Goal: Communication & Community: Answer question/provide support

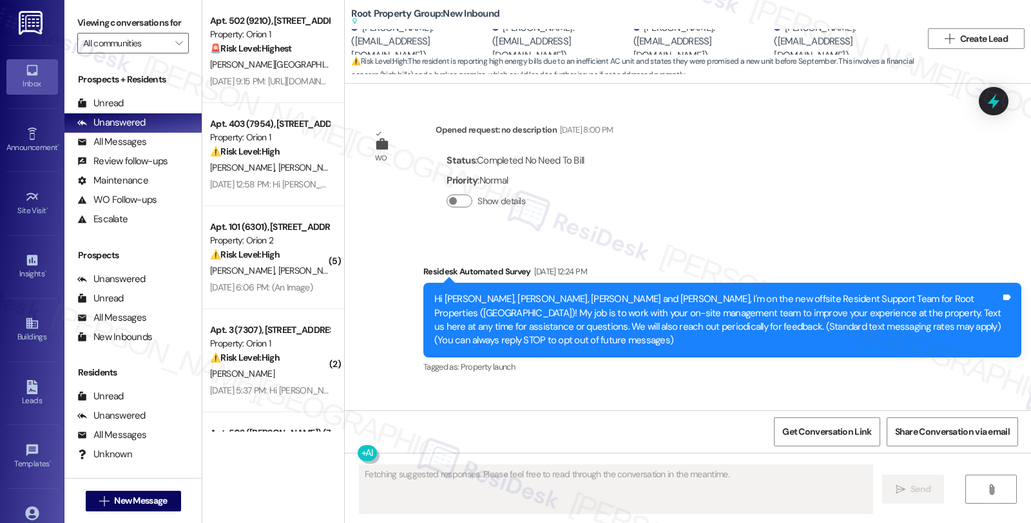
scroll to position [5861, 0]
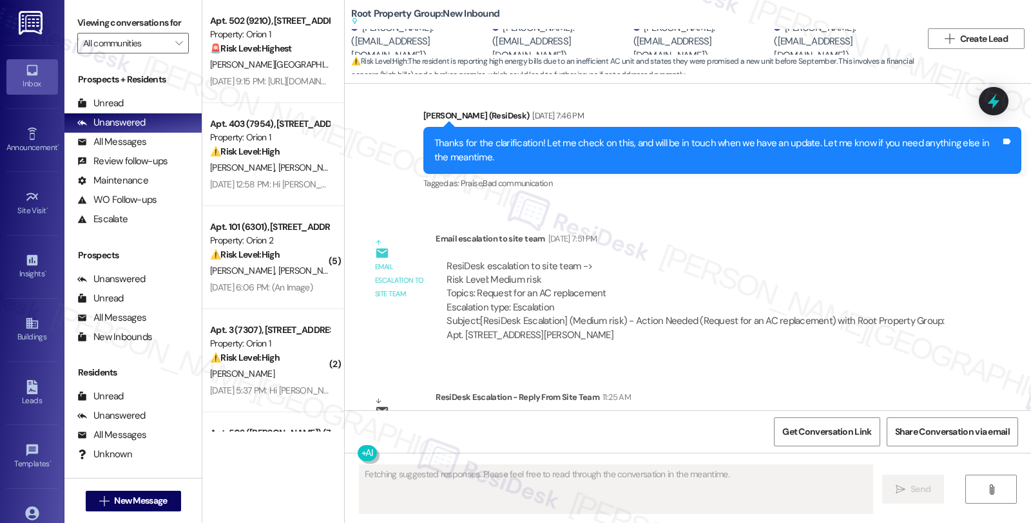
click at [866, 381] on div "Email escalation reply ResiDesk Escalation - Reply From Site Team 11:25 AM Resi…" at bounding box center [664, 430] width 618 height 98
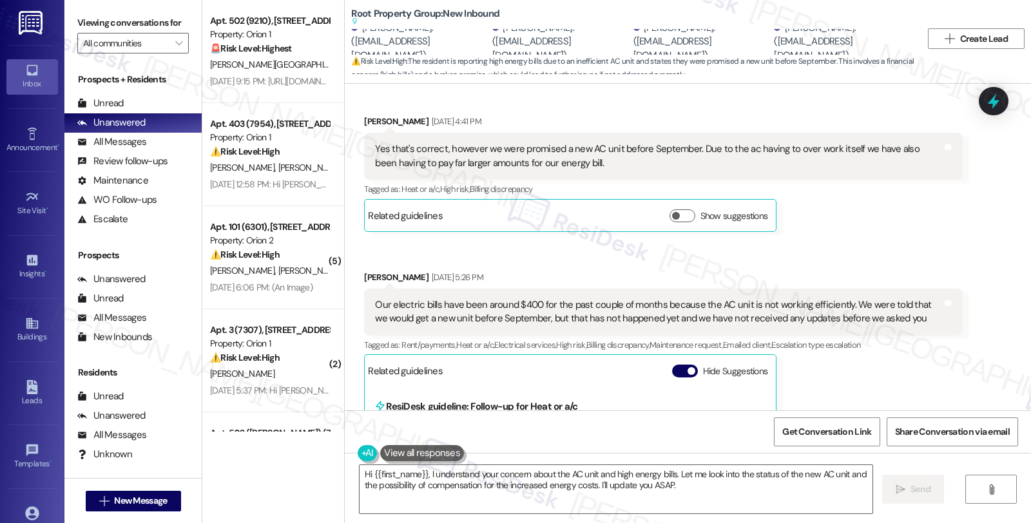
scroll to position [5144, 0]
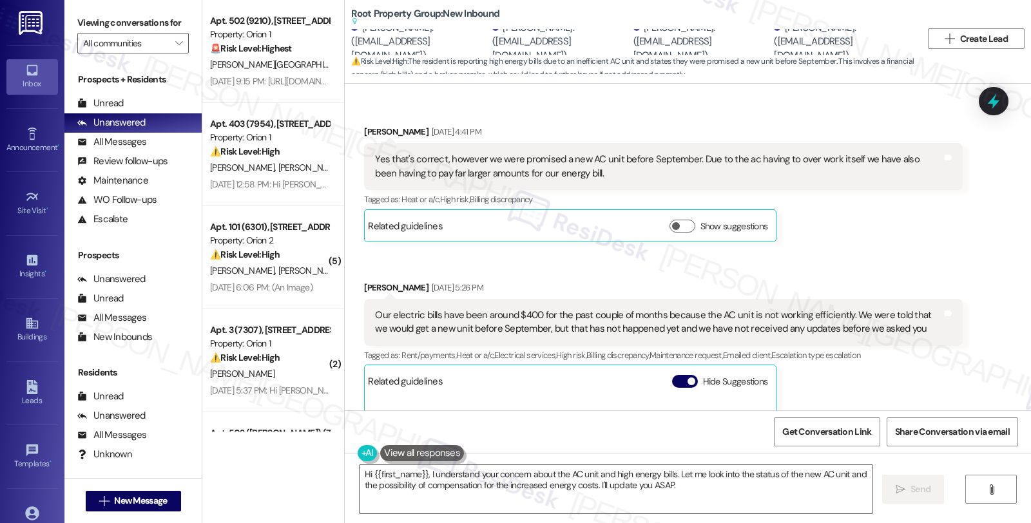
click at [364, 281] on div "[PERSON_NAME] [DATE] 5:26 PM" at bounding box center [663, 290] width 598 height 18
copy div "[PERSON_NAME]"
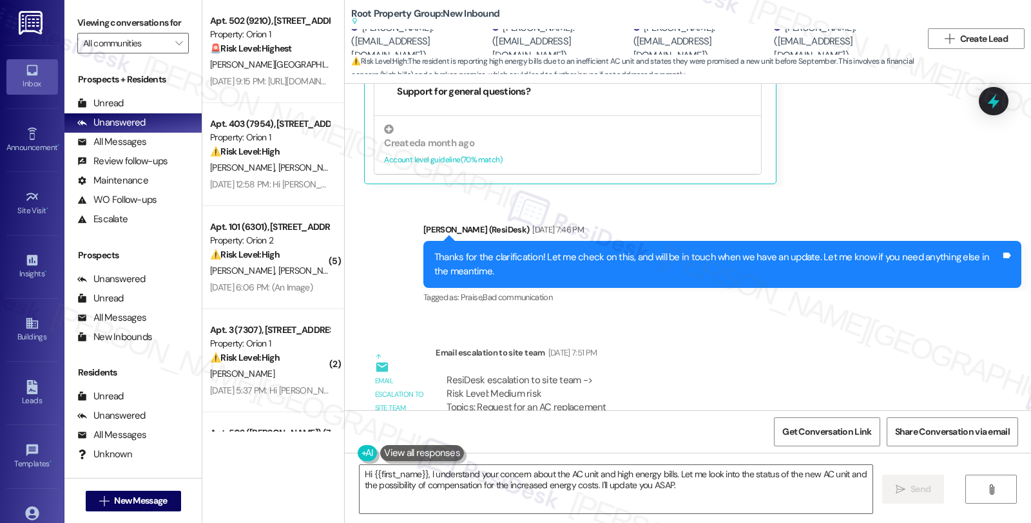
scroll to position [5861, 0]
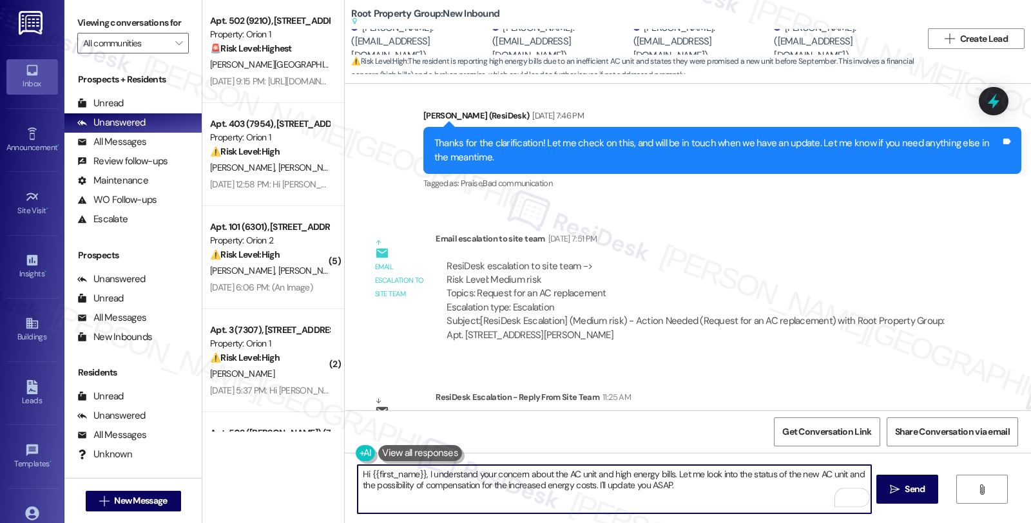
drag, startPoint x: 364, startPoint y: 476, endPoint x: 418, endPoint y: 473, distance: 54.2
click at [418, 473] on textarea "Hi {{first_name}}, I understand your concern about the AC unit and high energy …" at bounding box center [614, 489] width 513 height 48
paste textarea "[PERSON_NAME]"
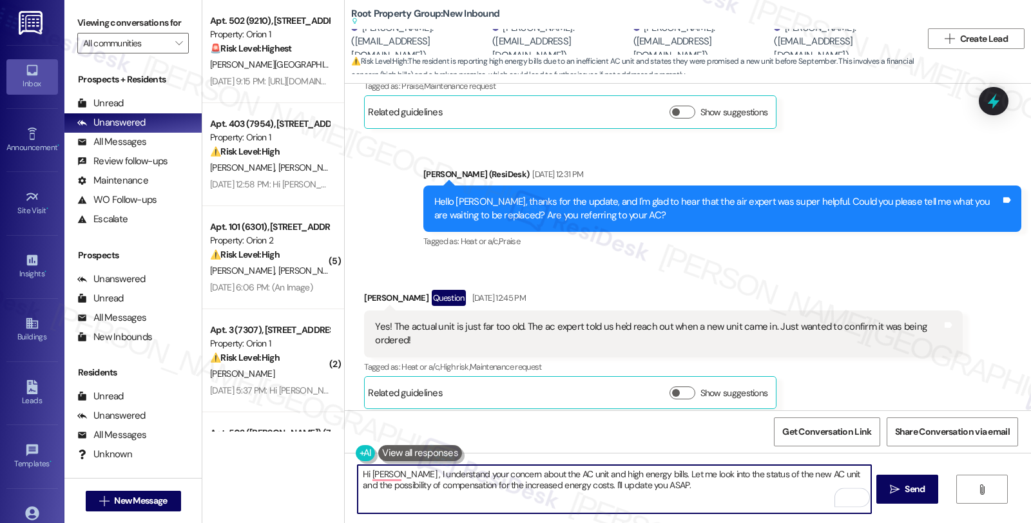
scroll to position [4213, 0]
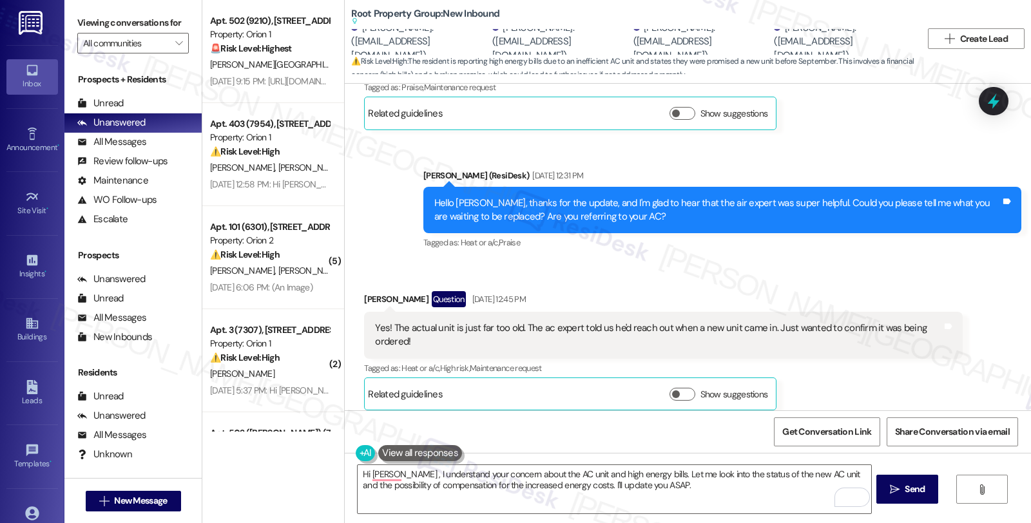
click at [366, 291] on div "[PERSON_NAME] Question [DATE] 12:45 PM" at bounding box center [663, 301] width 598 height 21
copy div "Laine"
click at [391, 476] on textarea "Hi [PERSON_NAME] , I understand your concern about the AC unit and high energy …" at bounding box center [614, 489] width 513 height 48
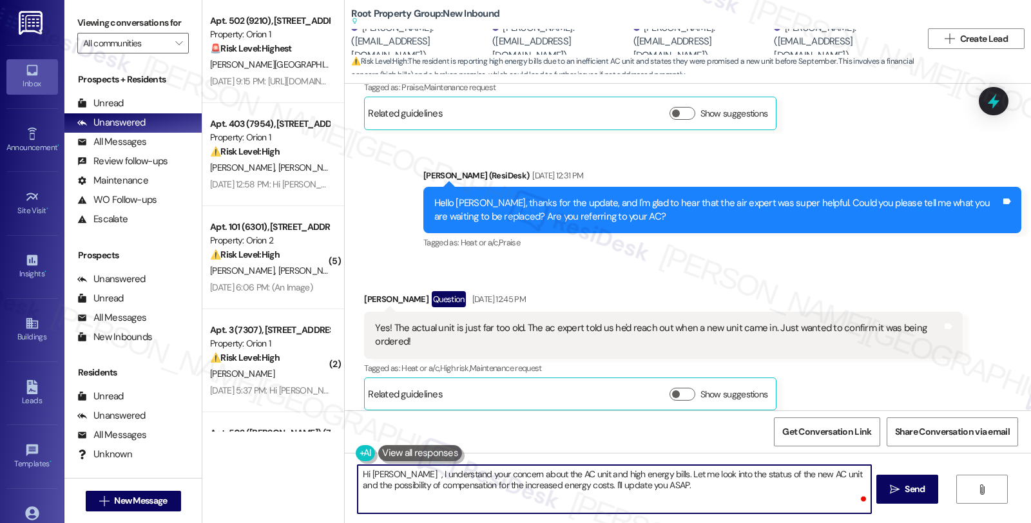
paste textarea "Laine"
click at [387, 474] on textarea "Hi [PERSON_NAME] , I understand your concern about the AC unit and high energy …" at bounding box center [614, 489] width 513 height 48
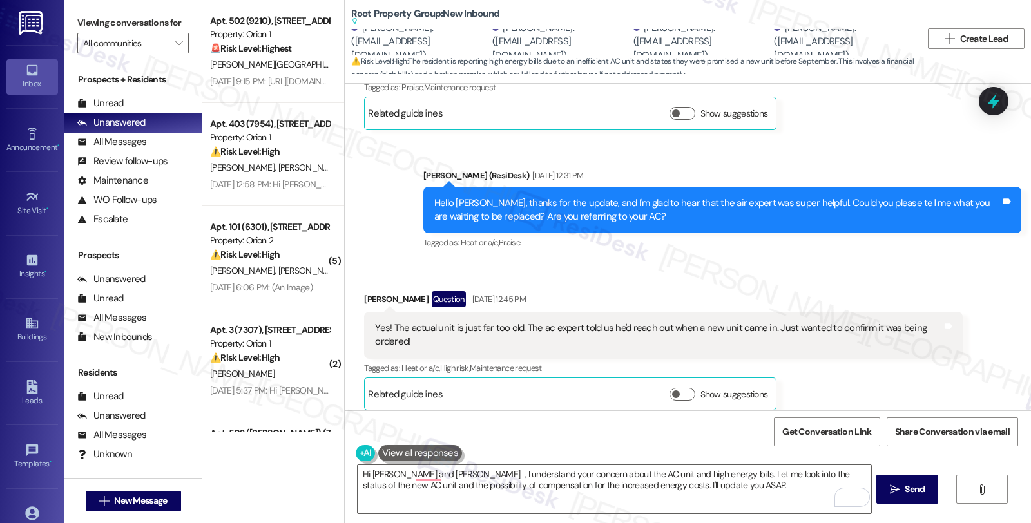
drag, startPoint x: 836, startPoint y: 369, endPoint x: 733, endPoint y: 390, distance: 105.2
click at [837, 420] on div "Sent via SMS [PERSON_NAME] (ResiDesk) [DATE] 1:02 PM I see. Let me check on the…" at bounding box center [688, 481] width 687 height 122
click at [426, 476] on textarea "Hi [PERSON_NAME] and [PERSON_NAME] , I understand your concern about the AC uni…" at bounding box center [614, 489] width 513 height 48
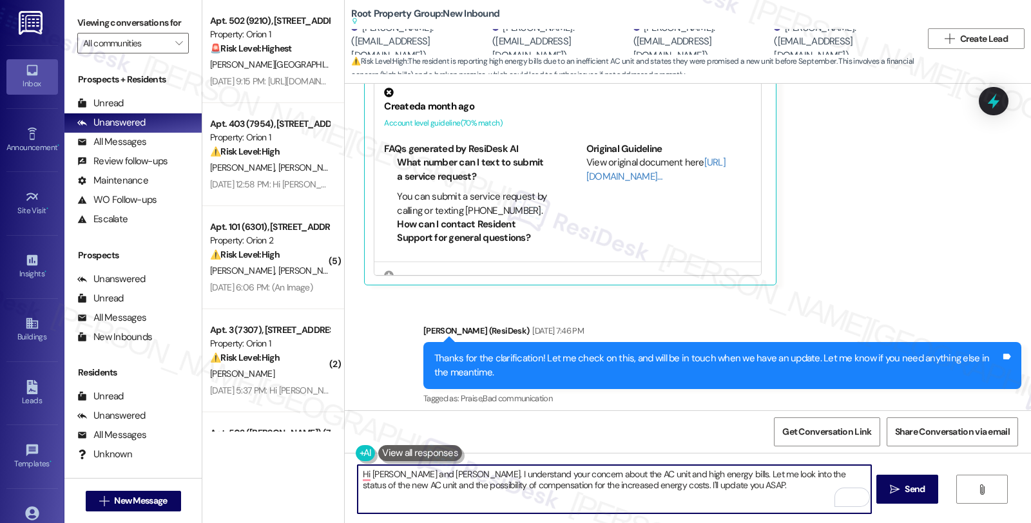
scroll to position [5861, 0]
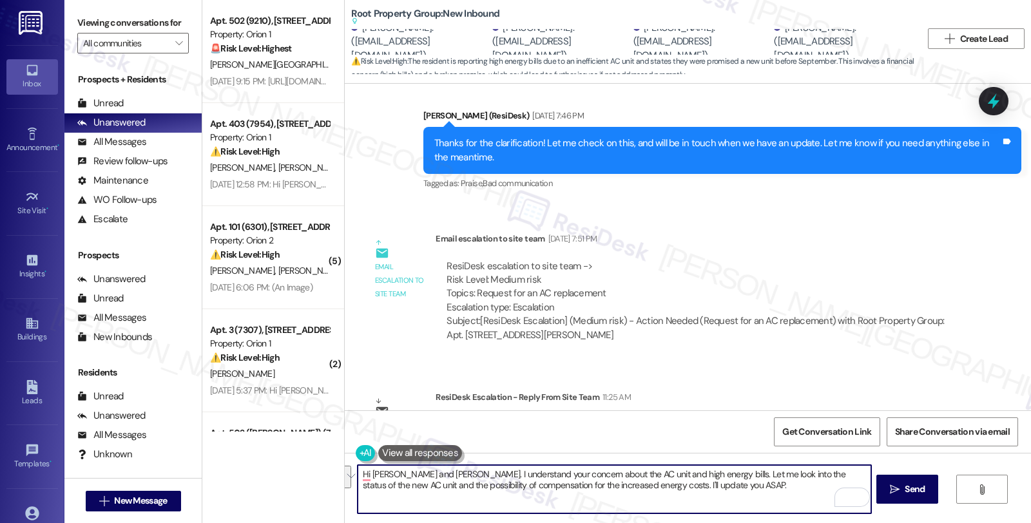
paste textarea "Please thank the residents for following up on this. Also, please request if th…"
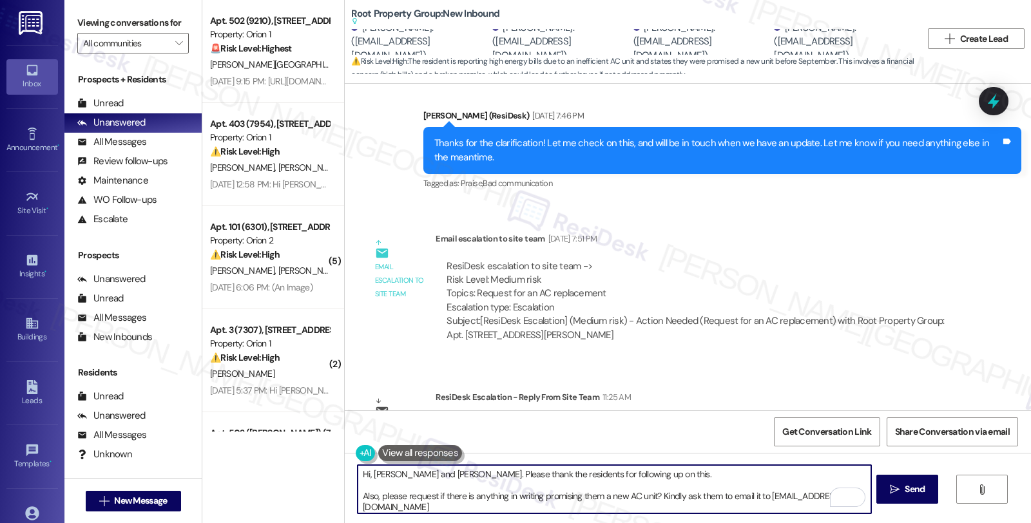
click at [434, 468] on textarea "Hi, [PERSON_NAME] and [PERSON_NAME]. Please thank the residents for following u…" at bounding box center [614, 489] width 513 height 48
click at [581, 475] on textarea "Hi, [PERSON_NAME] and [PERSON_NAME]. Thanks again Please thank the residents fo…" at bounding box center [614, 489] width 513 height 48
click at [583, 475] on textarea "Hi, [PERSON_NAME] and [PERSON_NAME]. Thanks again for following up on this. Als…" at bounding box center [614, 489] width 513 height 48
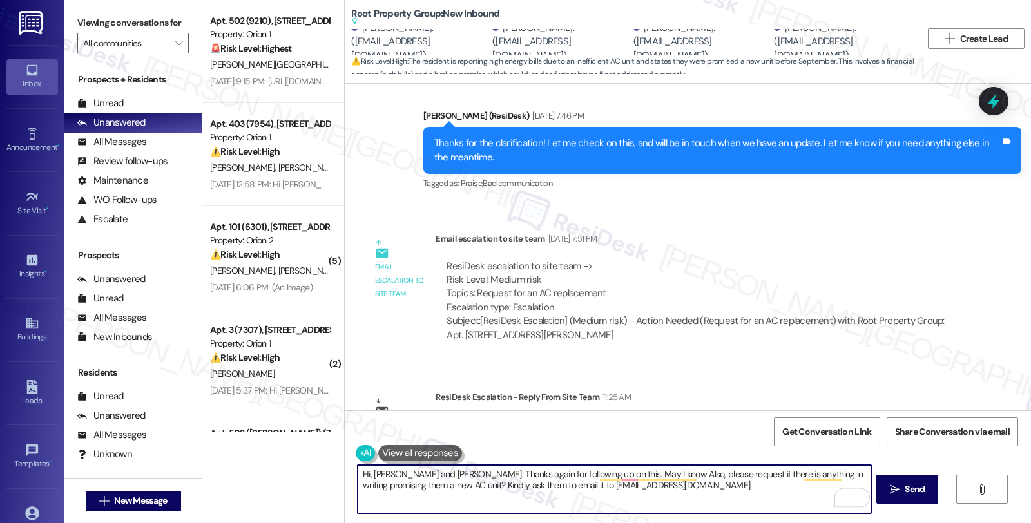
click at [578, 471] on textarea "Hi, [PERSON_NAME] and [PERSON_NAME]. Thanks again for following up on this. May…" at bounding box center [614, 489] width 513 height 48
click at [579, 471] on textarea "Hi, [PERSON_NAME] and [PERSON_NAME]. Thanks again for following up on this. May…" at bounding box center [614, 489] width 513 height 48
click at [839, 479] on textarea "Hi, [PERSON_NAME] and [PERSON_NAME]. Thanks again for following up on this. Cou…" at bounding box center [614, 489] width 513 height 48
click at [390, 485] on textarea "Hi, [PERSON_NAME] and [PERSON_NAME]. Thanks again for following up on this. Cou…" at bounding box center [614, 489] width 513 height 48
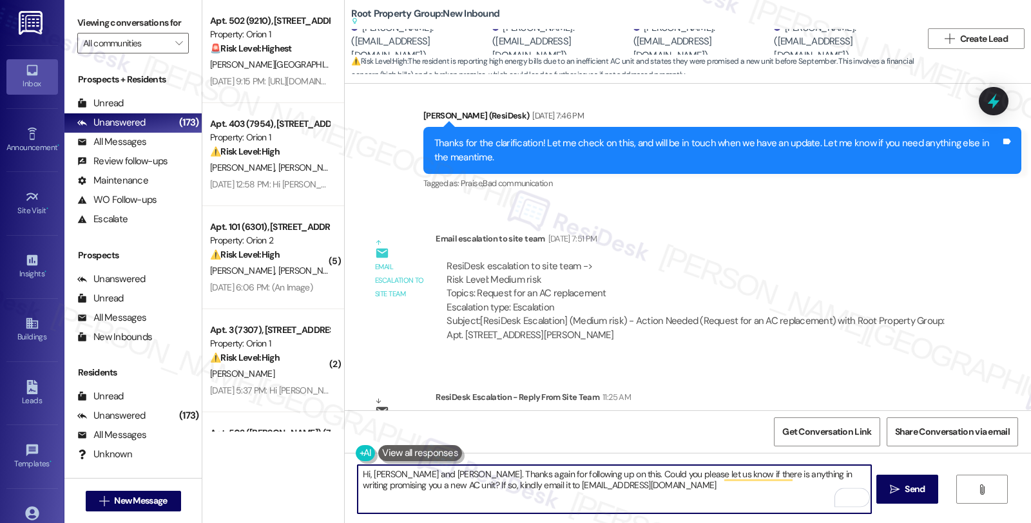
click at [645, 491] on textarea "Hi, [PERSON_NAME] and [PERSON_NAME]. Thanks again for following up on this. Cou…" at bounding box center [614, 489] width 513 height 48
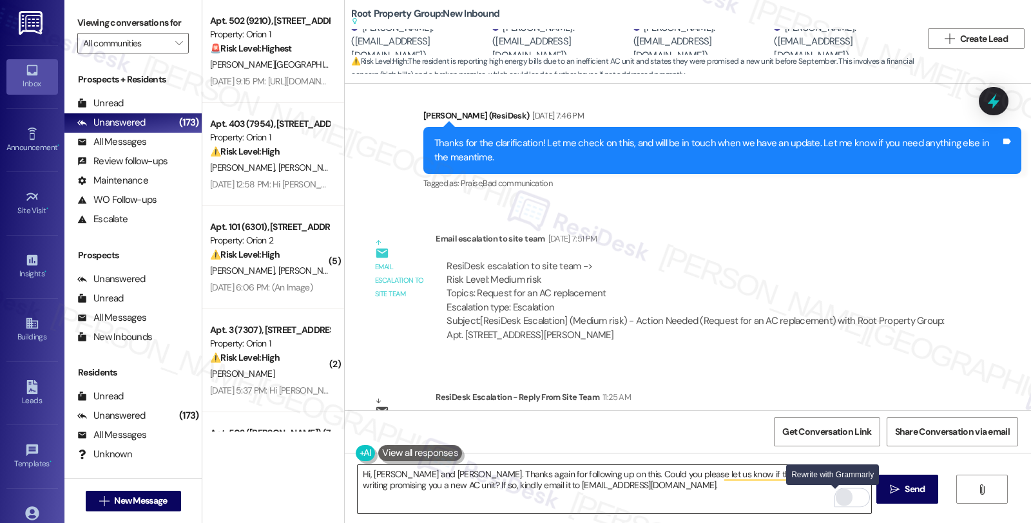
click at [838, 502] on div "Rewrite with Grammarly" at bounding box center [844, 498] width 14 height 15
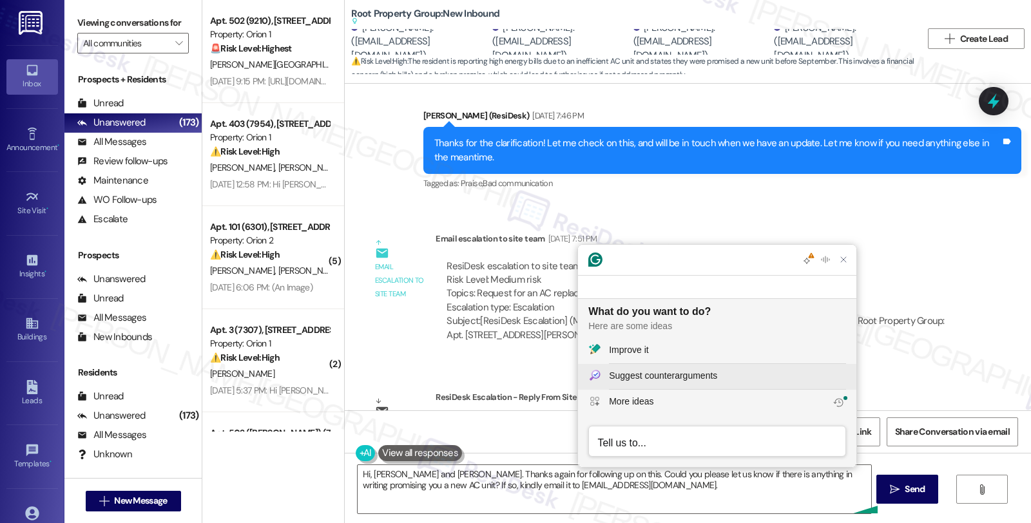
scroll to position [0, 0]
click at [649, 347] on div "Improve it" at bounding box center [628, 351] width 39 height 14
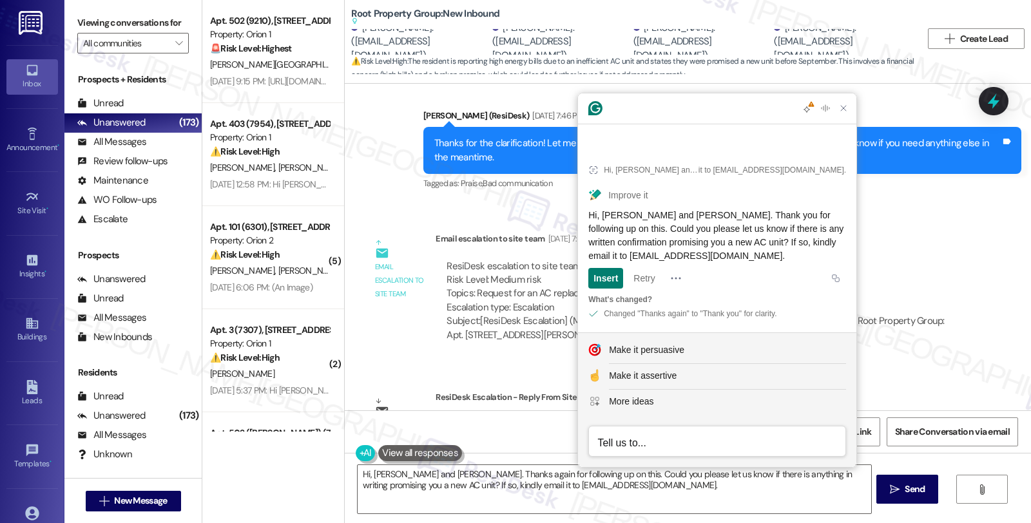
drag, startPoint x: 782, startPoint y: 258, endPoint x: 580, endPoint y: 220, distance: 205.3
click at [580, 220] on article "Hi, [PERSON_NAME] and [PERSON_NAME]. Thanks again for following up on this. Cou…" at bounding box center [717, 240] width 278 height 186
click at [525, 491] on textarea "Hi, [PERSON_NAME] and [PERSON_NAME]. Thanks again for following up on this. Cou…" at bounding box center [614, 489] width 513 height 48
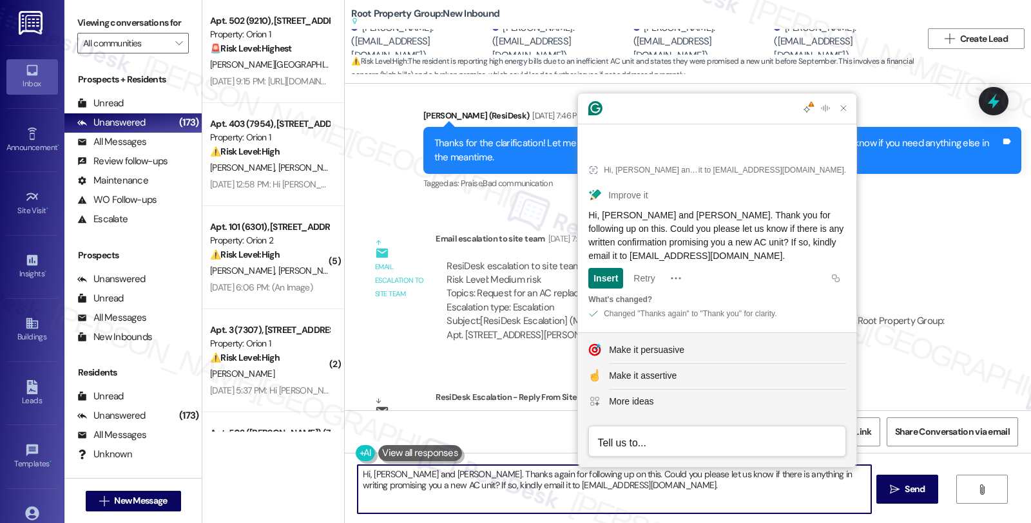
paste textarea "you for following up on this. Could you please let us know if there is any writ…"
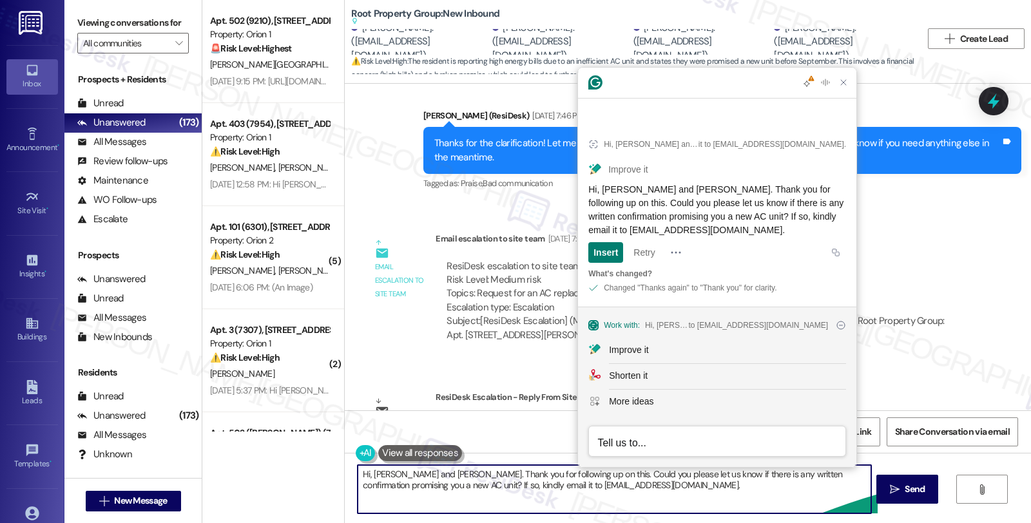
click at [436, 474] on textarea "Hi, [PERSON_NAME] and [PERSON_NAME]. Thank you for following up on this. Could …" at bounding box center [614, 489] width 513 height 48
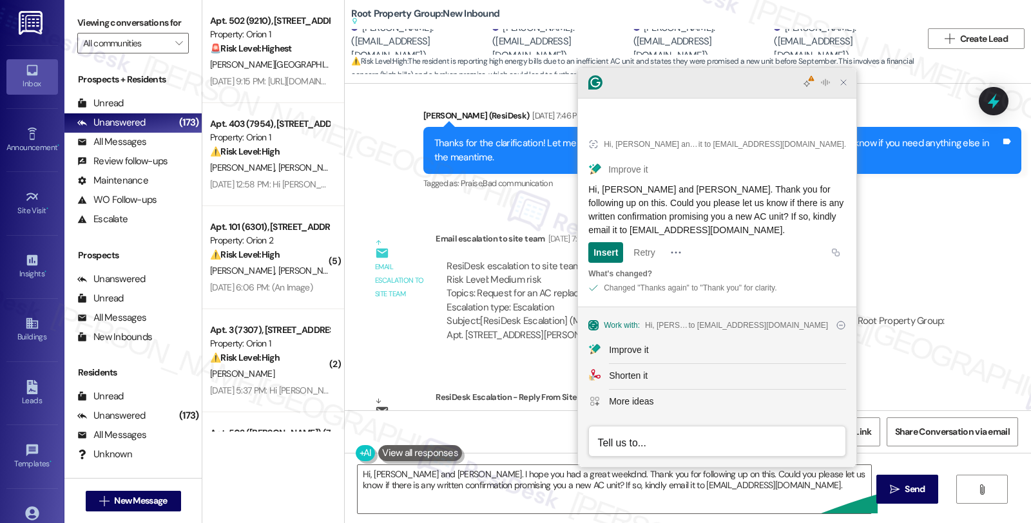
click at [845, 88] on icon "Close Grammarly Assistant" at bounding box center [844, 82] width 10 height 10
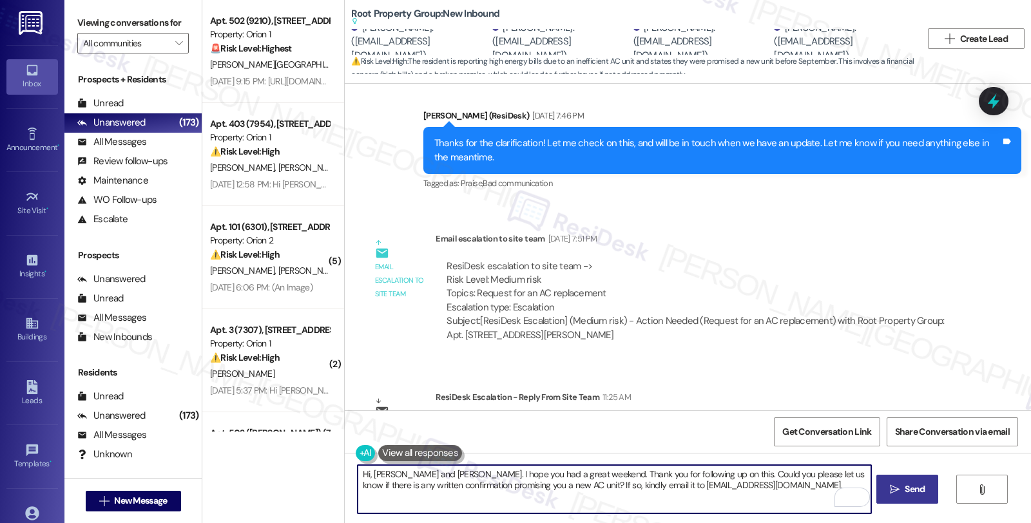
type textarea "Hi, [PERSON_NAME] and [PERSON_NAME]. I hope you had a great weekend. Thank you …"
click at [900, 493] on span " Send" at bounding box center [908, 490] width 41 height 14
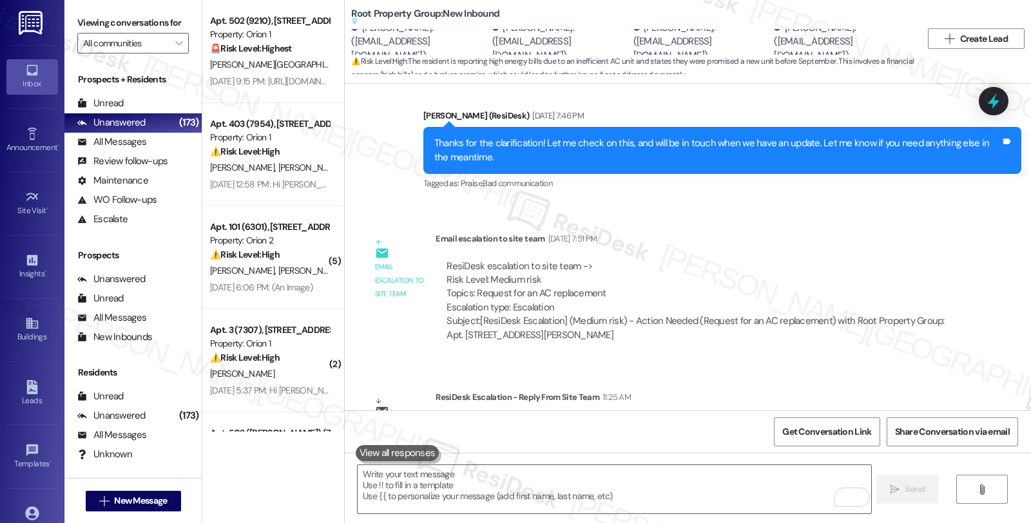
click at [909, 391] on div "ResiDesk Escalation - Reply From Site Team 11:25 AM" at bounding box center [699, 400] width 527 height 18
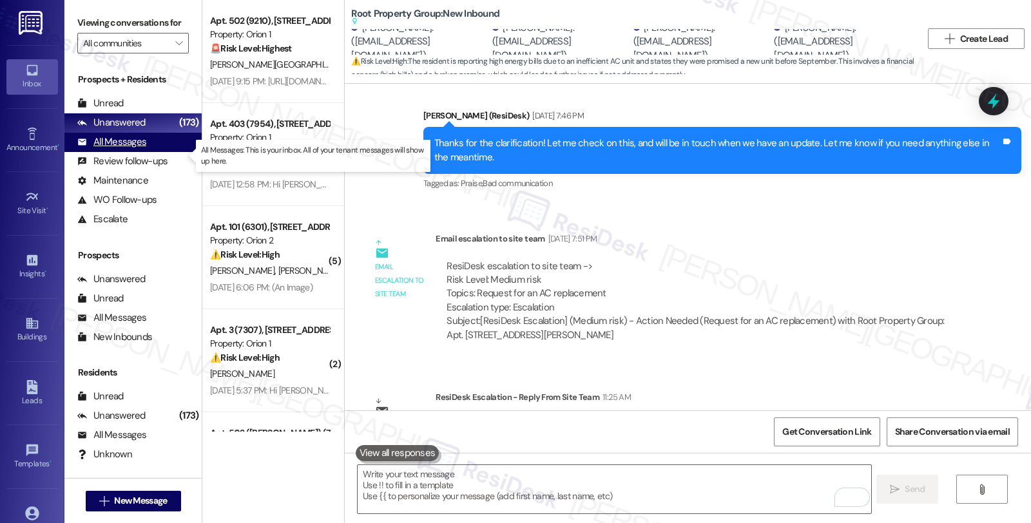
click at [126, 149] on div "All Messages" at bounding box center [111, 142] width 69 height 14
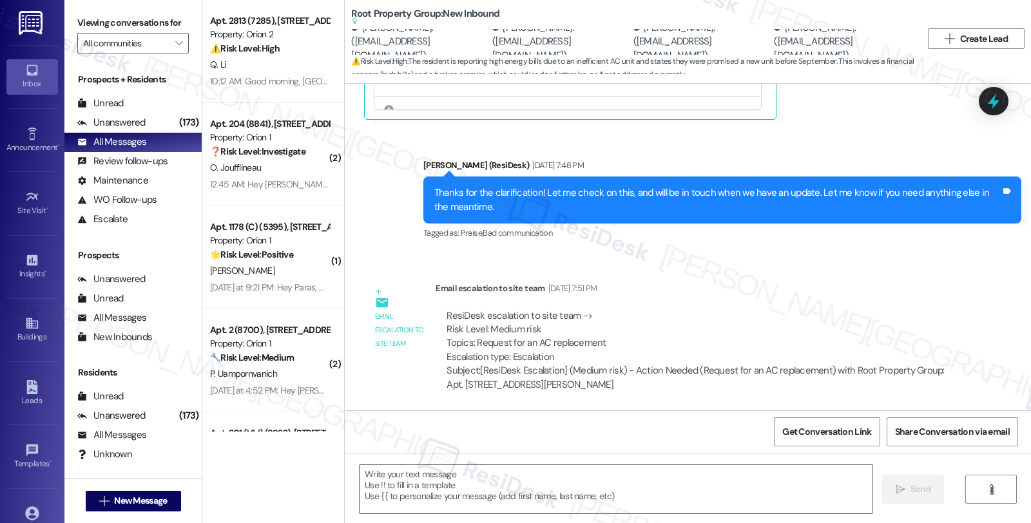
type textarea "Fetching suggested responses. Please feel free to read through the conversation…"
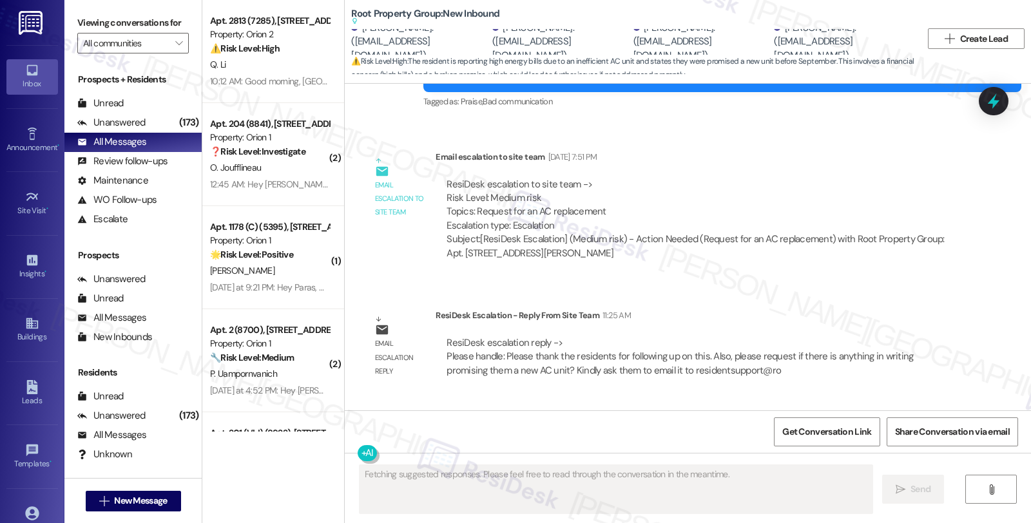
scroll to position [5983, 0]
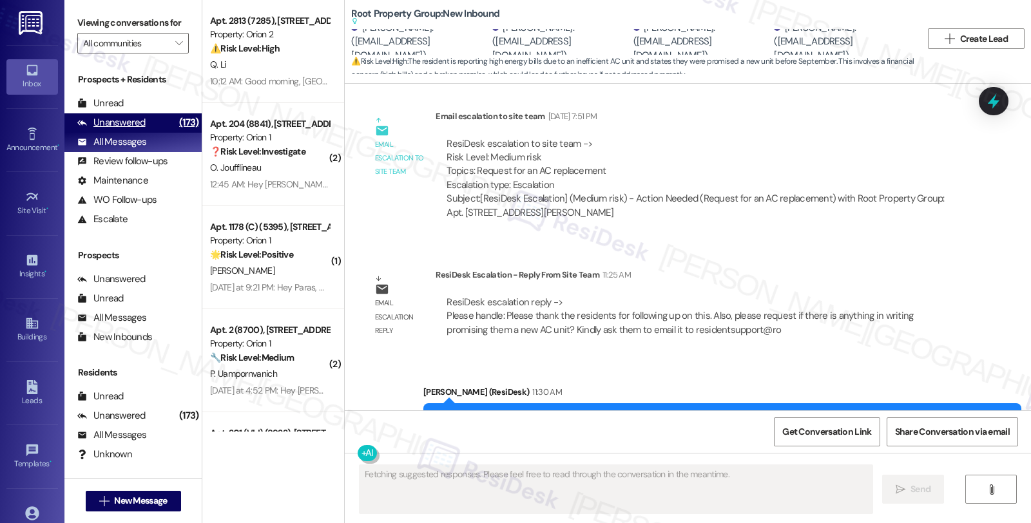
click at [126, 130] on div "Unanswered" at bounding box center [111, 123] width 68 height 14
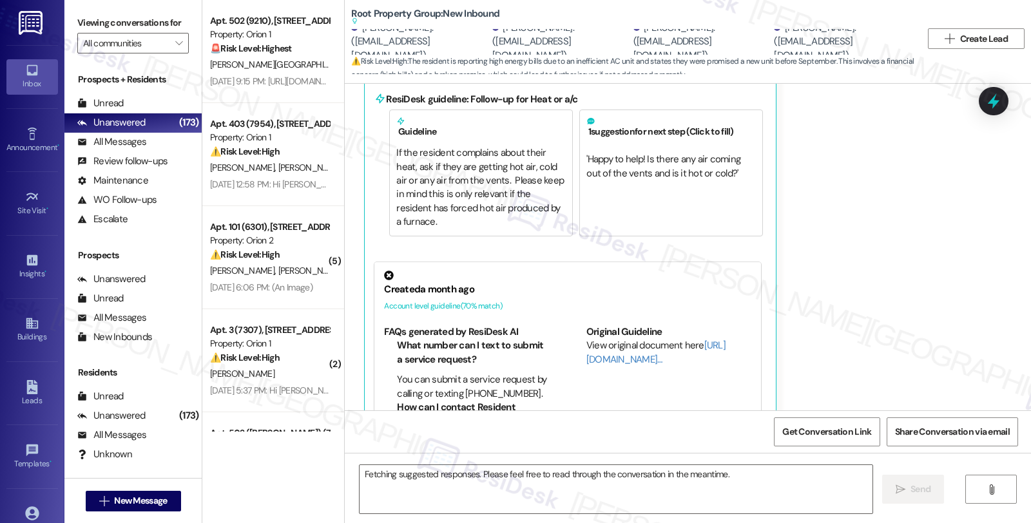
scroll to position [5462, 0]
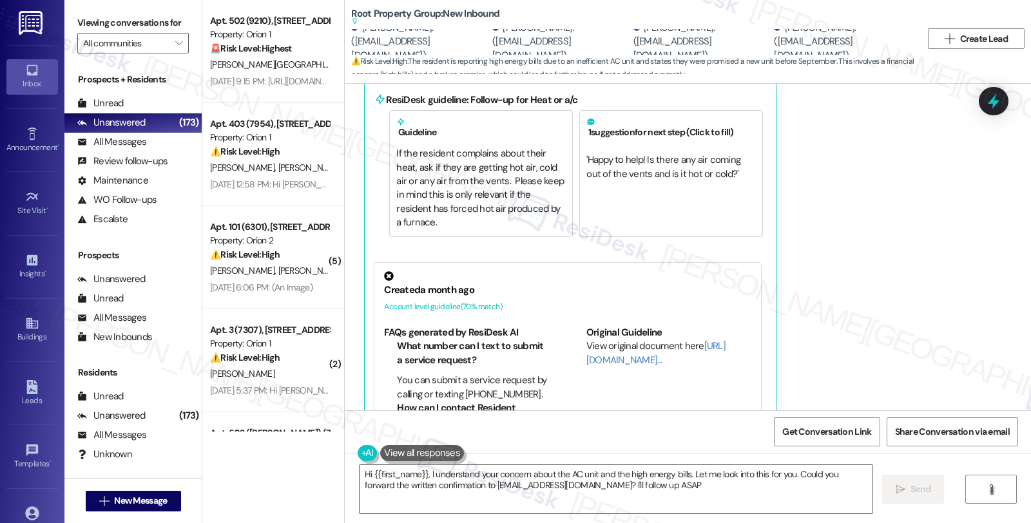
type textarea "Hi {{first_name}}, I understand your concern about the AC unit and the high ene…"
